Goal: Task Accomplishment & Management: Complete application form

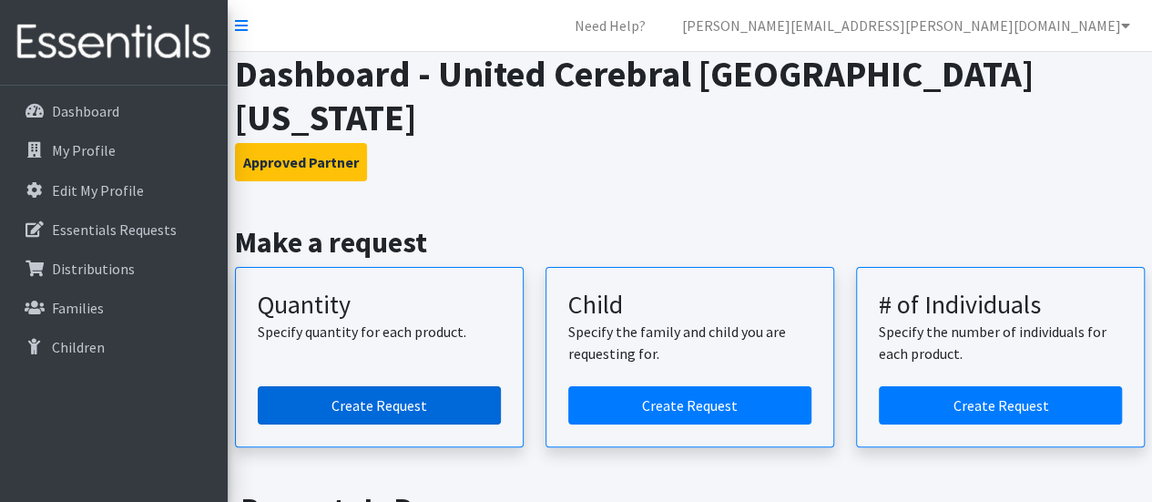
click at [375, 386] on link "Create Request" at bounding box center [379, 405] width 243 height 38
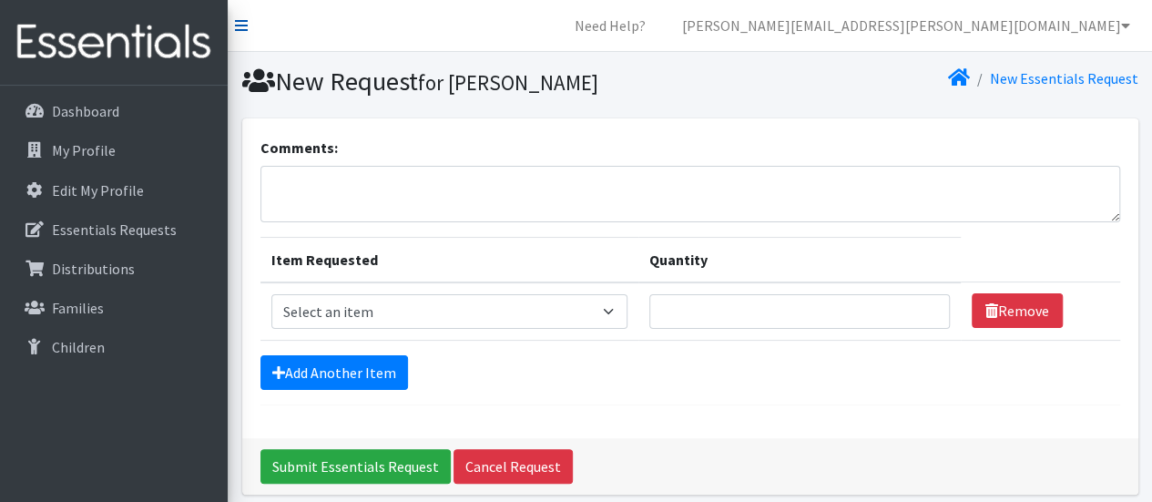
click at [244, 27] on icon at bounding box center [241, 25] width 13 height 15
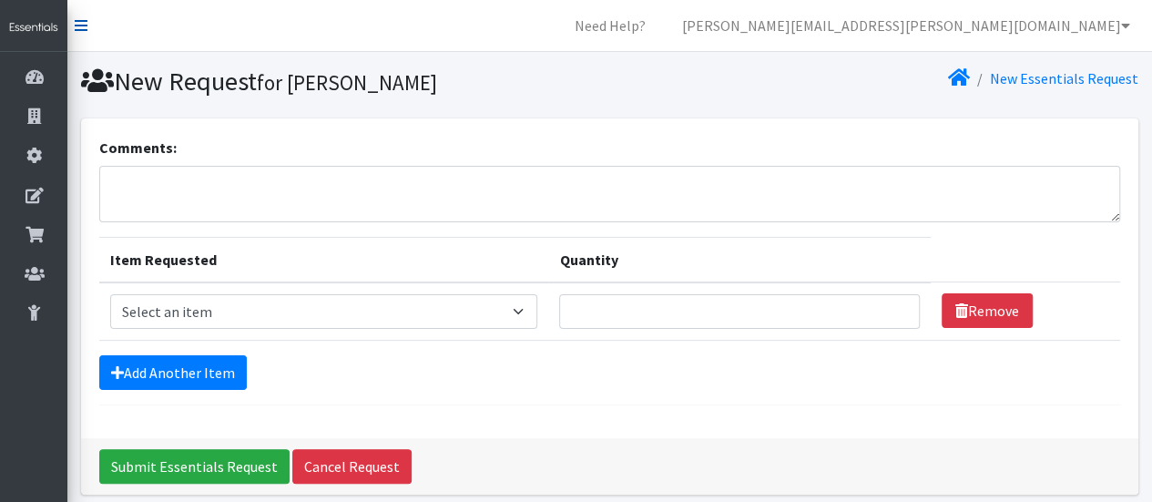
click at [83, 26] on icon at bounding box center [81, 25] width 13 height 15
